Goal: Task Accomplishment & Management: Manage account settings

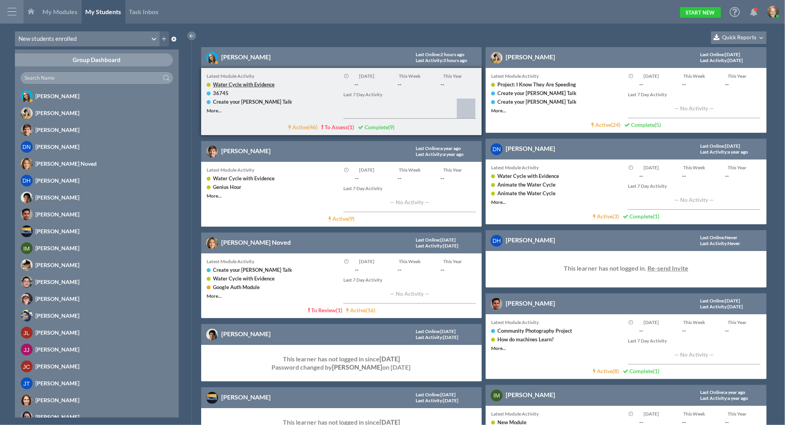
click at [259, 83] on link "Water Cycle with Evidence" at bounding box center [244, 84] width 62 height 6
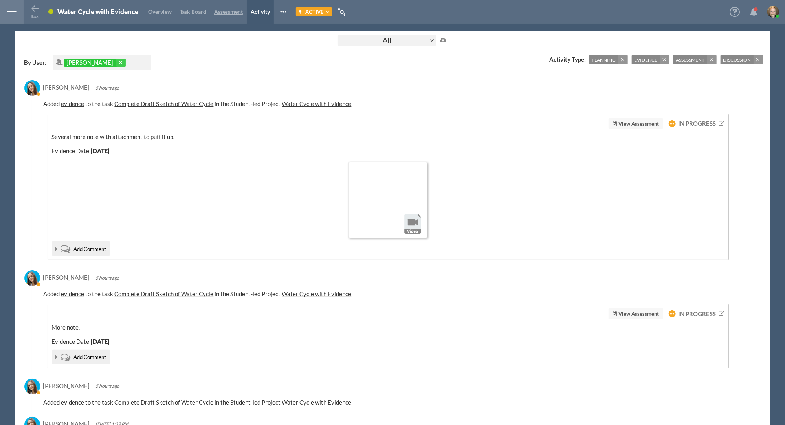
click at [212, 9] on link "Assessment" at bounding box center [228, 12] width 37 height 24
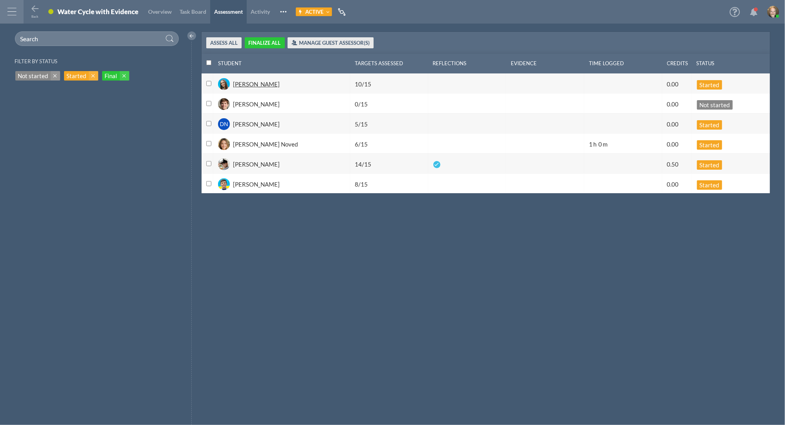
click at [257, 85] on div "Ayesha Pena" at bounding box center [256, 86] width 47 height 13
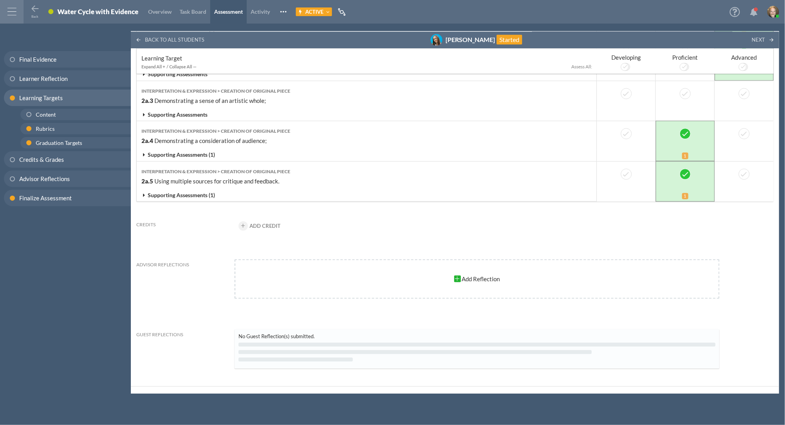
scroll to position [1295, 0]
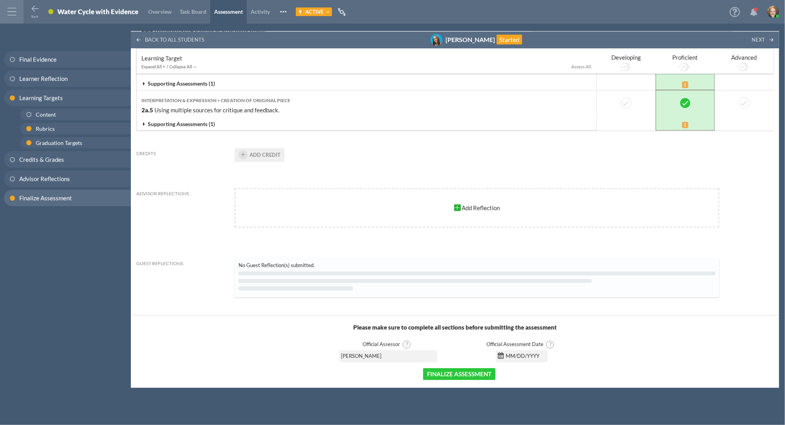
click at [241, 156] on span at bounding box center [242, 154] width 9 height 9
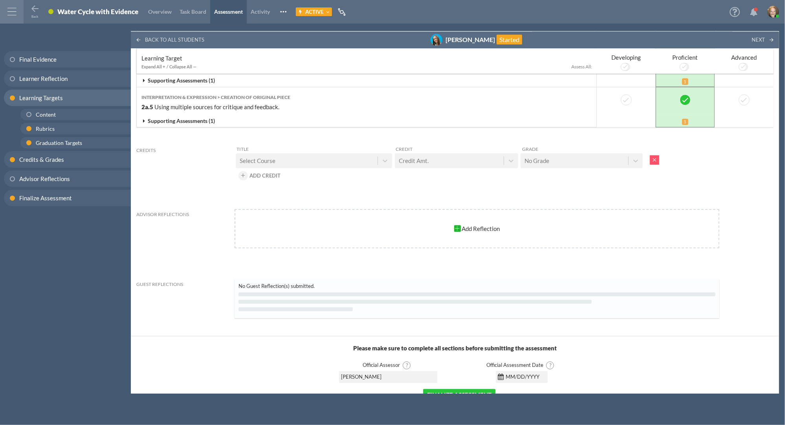
click at [329, 166] on div "Select Course" at bounding box center [307, 160] width 142 height 13
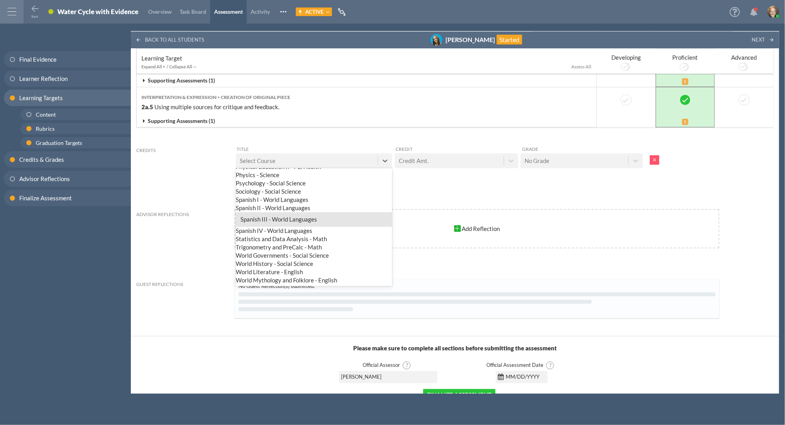
scroll to position [341, 0]
click at [317, 185] on div "Physics - Science" at bounding box center [314, 178] width 156 height 15
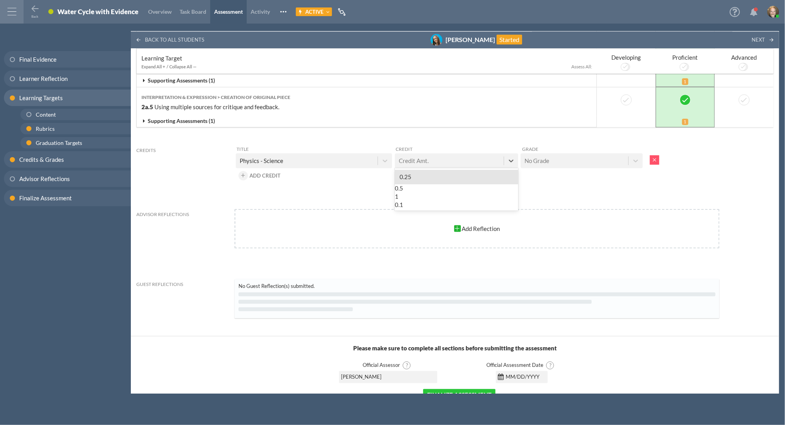
click at [411, 165] on div "Credit Amt." at bounding box center [414, 160] width 30 height 8
click at [412, 182] on div "0.25" at bounding box center [456, 177] width 123 height 15
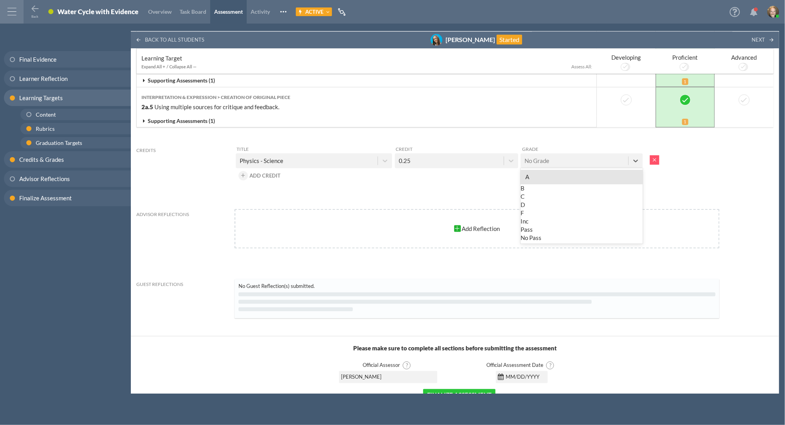
click at [560, 167] on div "No Grade" at bounding box center [573, 160] width 107 height 13
click at [554, 178] on div "A" at bounding box center [581, 174] width 122 height 8
